Goal: Navigation & Orientation: Find specific page/section

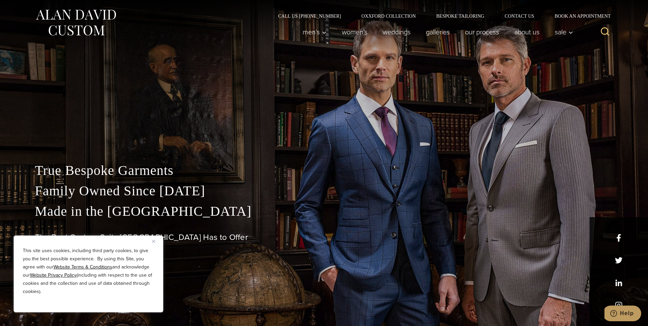
click at [56, 26] on img at bounding box center [76, 22] width 82 height 30
click at [618, 237] on div "True Bespoke Garments Family Owned Since [DATE] Made in [GEOGRAPHIC_DATA] The B…" at bounding box center [324, 243] width 592 height 166
click at [361, 16] on link "Oxxford Collection" at bounding box center [388, 16] width 75 height 5
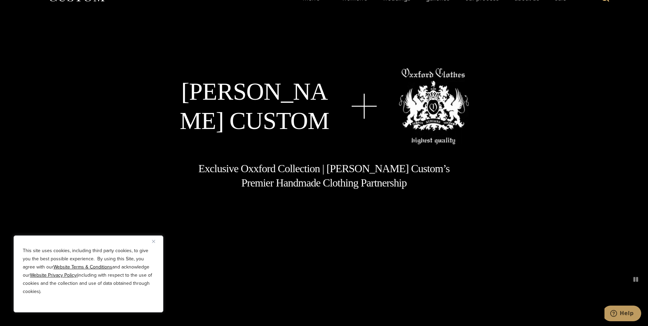
scroll to position [68, 0]
